Goal: Task Accomplishment & Management: Manage account settings

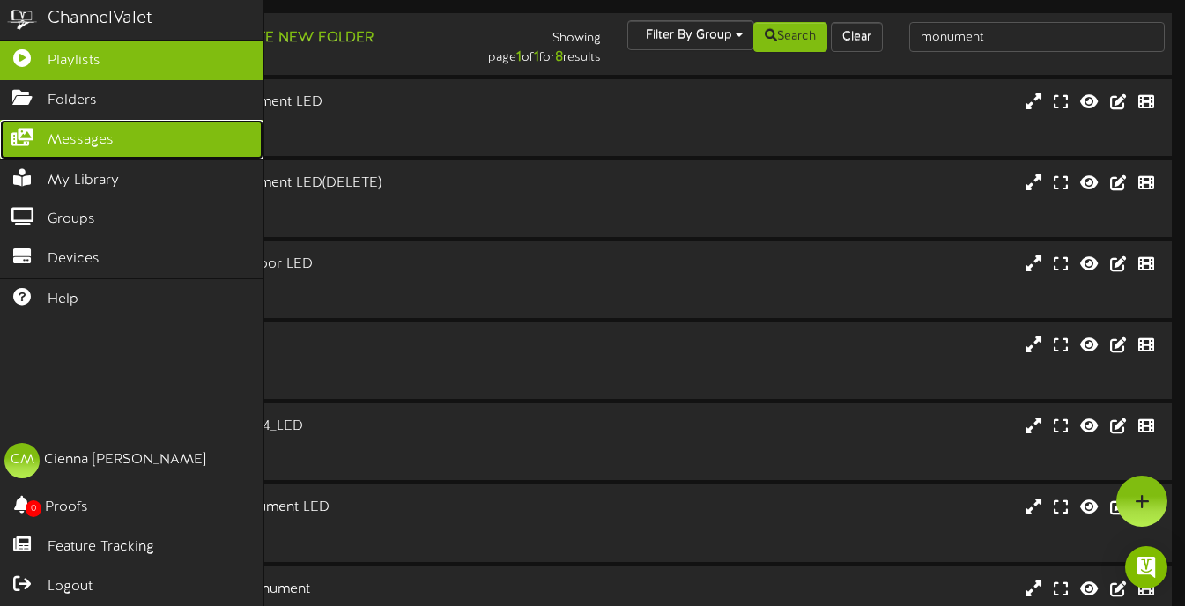
click at [33, 141] on icon at bounding box center [22, 135] width 44 height 13
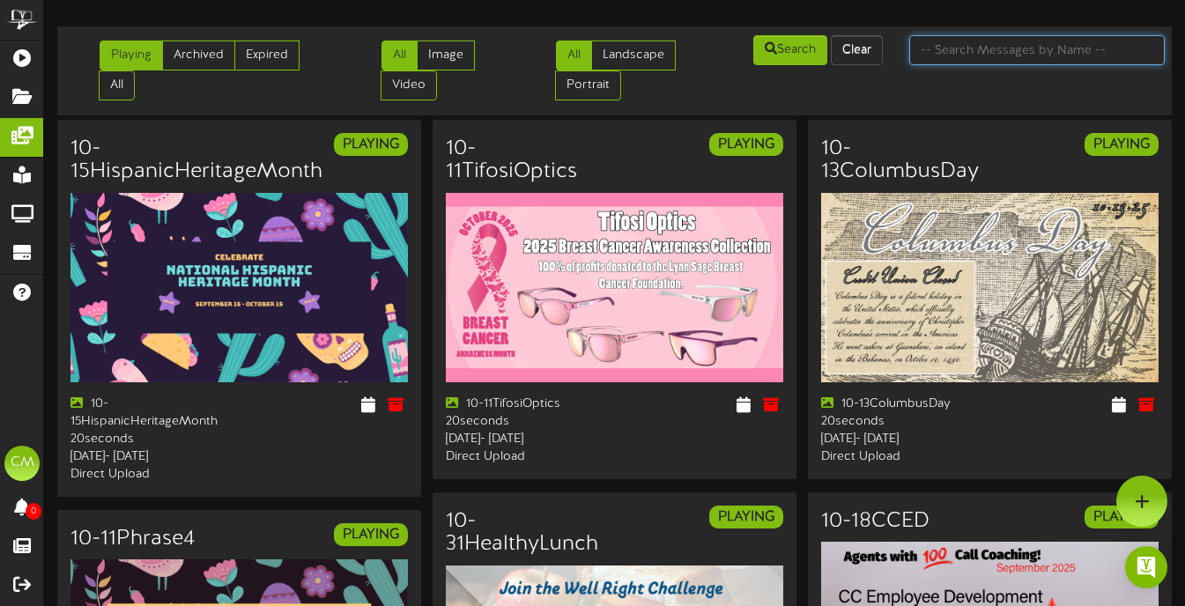
click at [971, 50] on input "text" at bounding box center [1038, 50] width 256 height 30
type input "furlough"
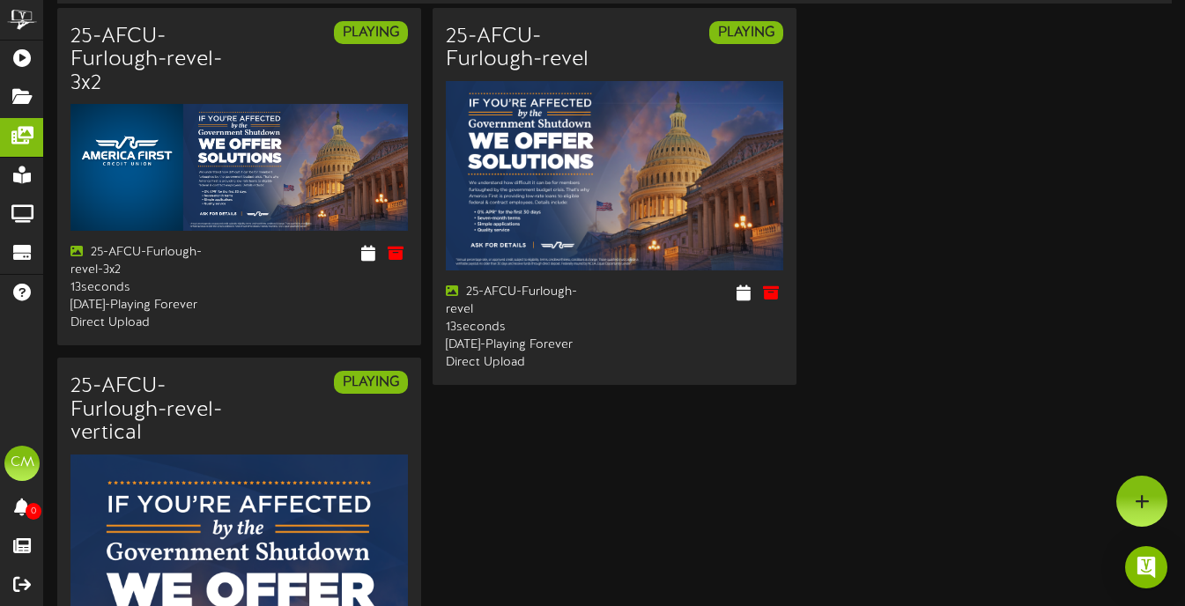
scroll to position [111, 0]
click at [745, 300] on icon at bounding box center [744, 293] width 17 height 19
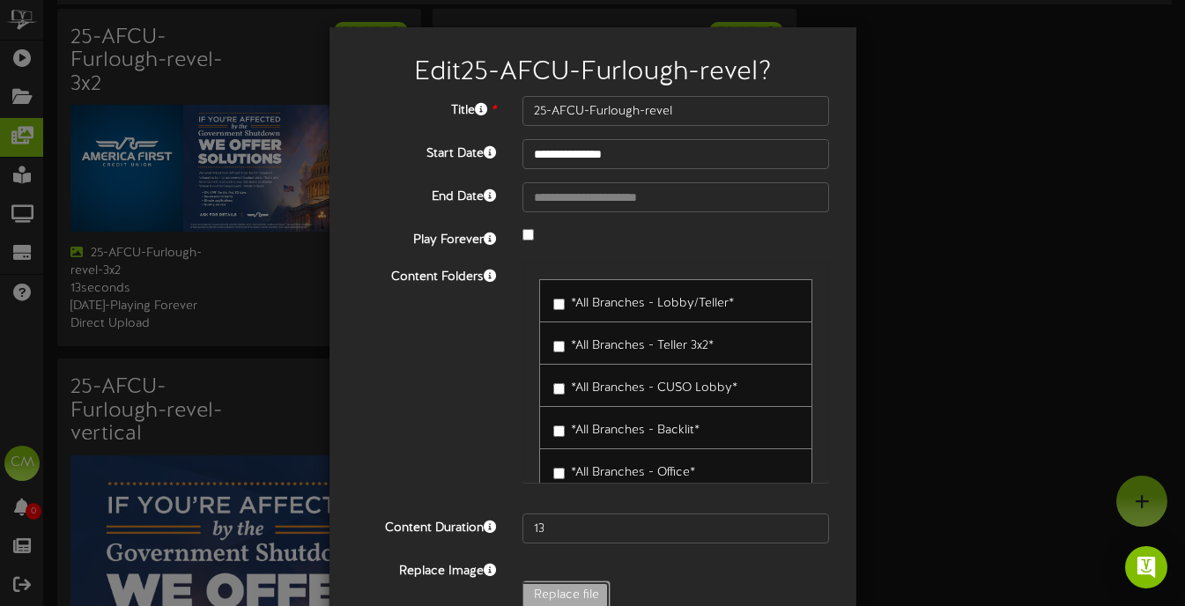
type input "**********"
type input "25-AFCU-Furlough-revel1"
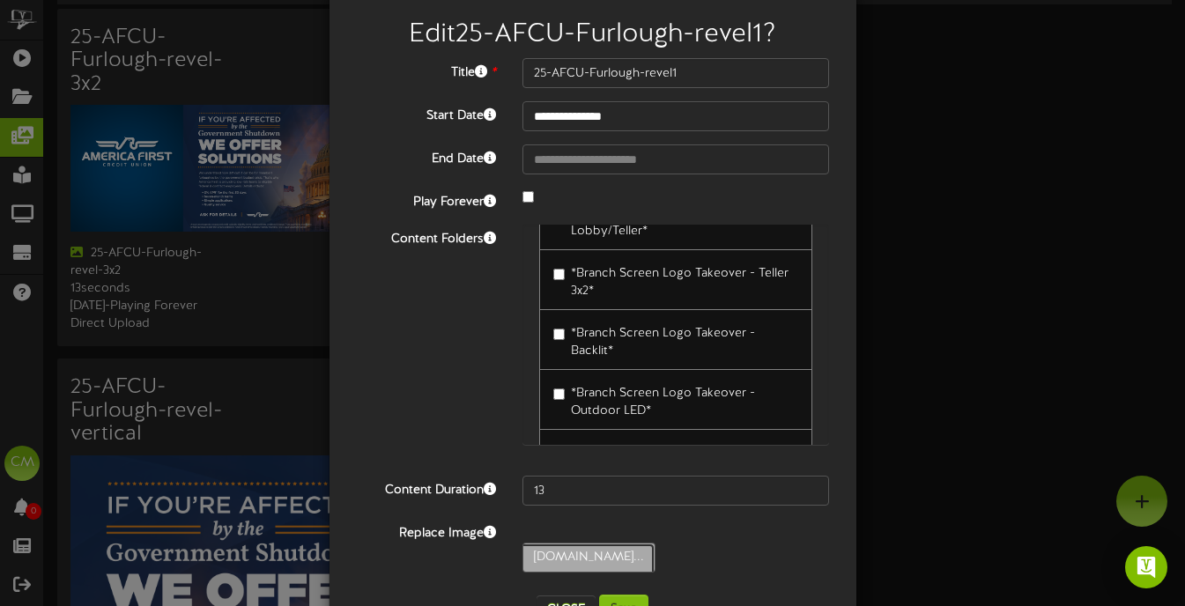
scroll to position [97, 0]
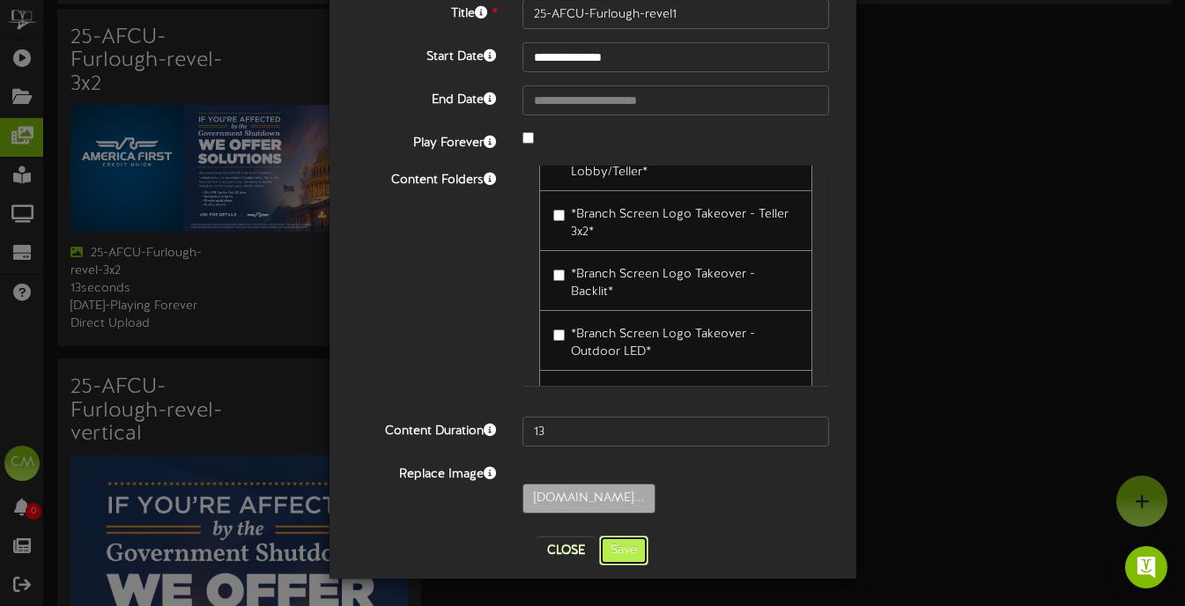
click at [613, 549] on button "Save" at bounding box center [623, 551] width 49 height 30
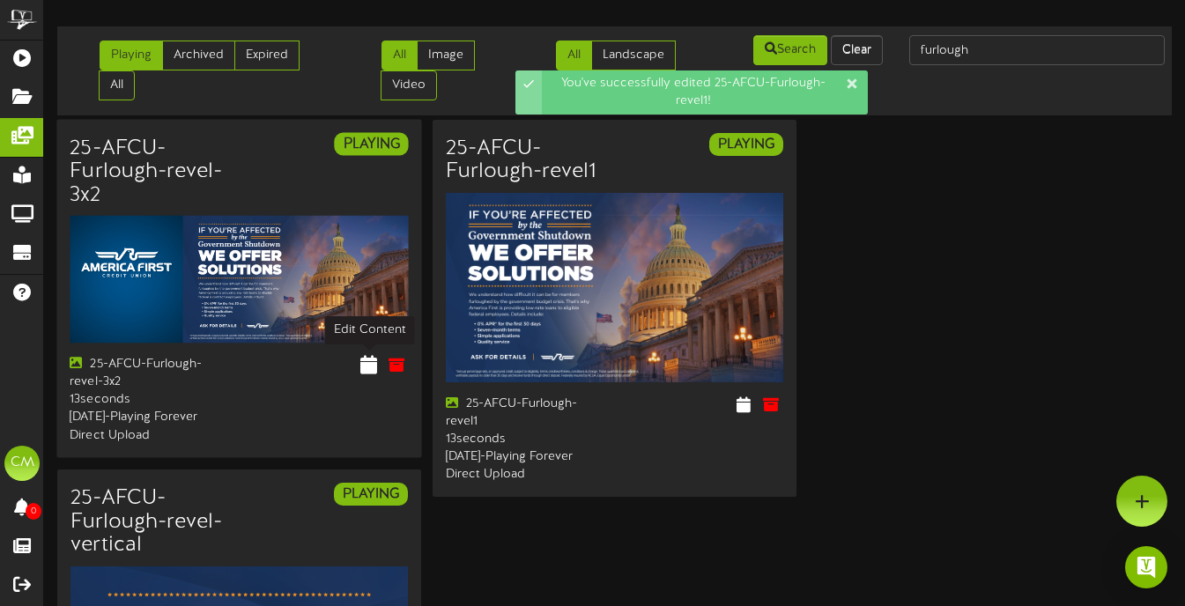
click at [361, 370] on icon at bounding box center [368, 364] width 17 height 19
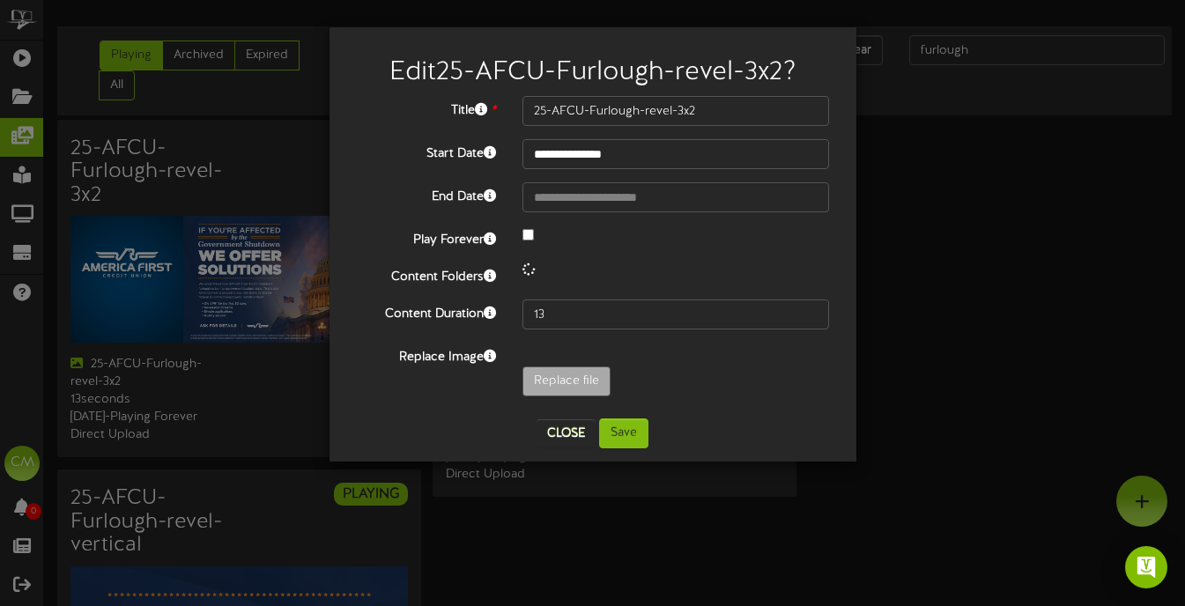
click at [559, 358] on div "Replace Image Replace file" at bounding box center [593, 374] width 501 height 63
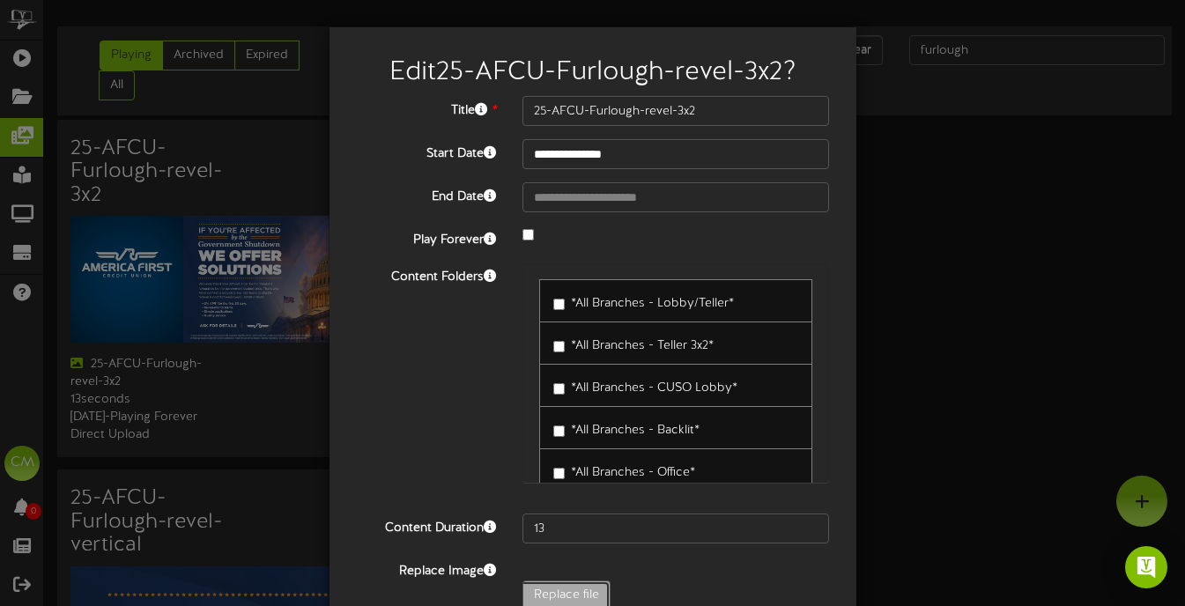
type input "**********"
type input "25-AFCU-Furlough-revel-3x21"
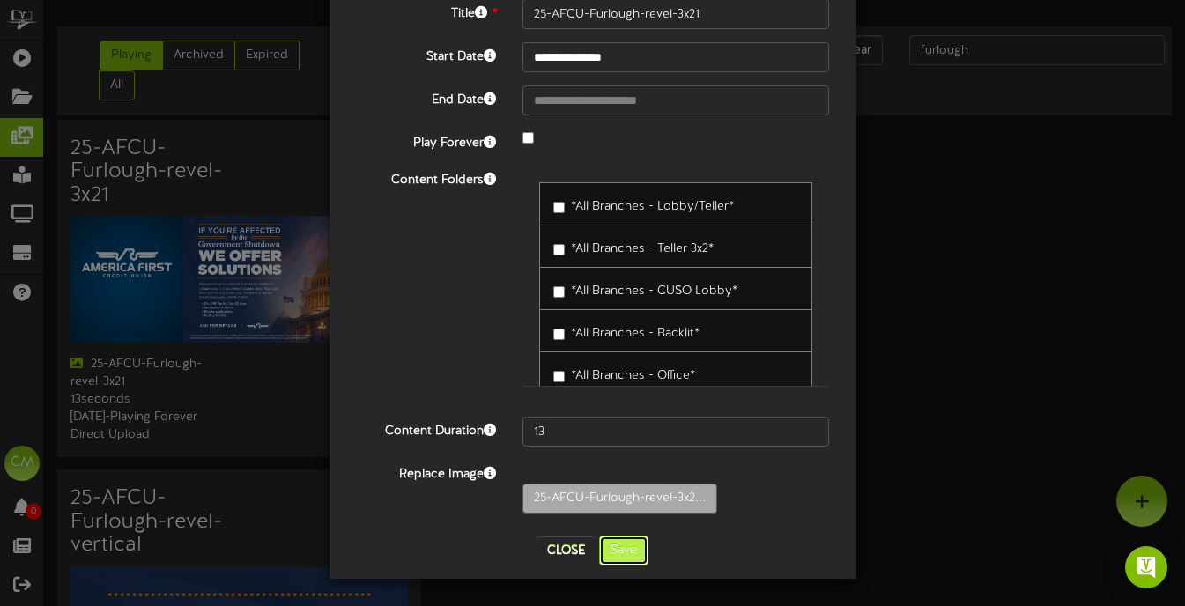
click at [630, 538] on button "Save" at bounding box center [623, 551] width 49 height 30
